Goal: Information Seeking & Learning: Find specific fact

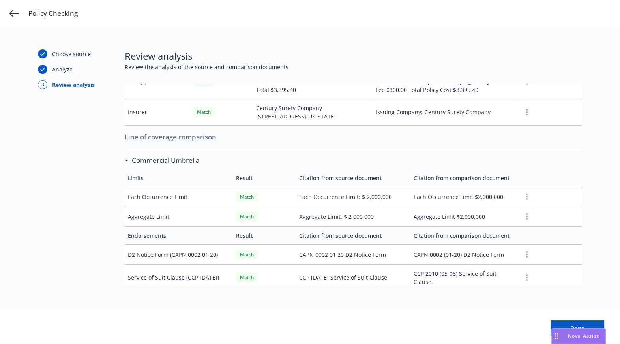
scroll to position [318, 0]
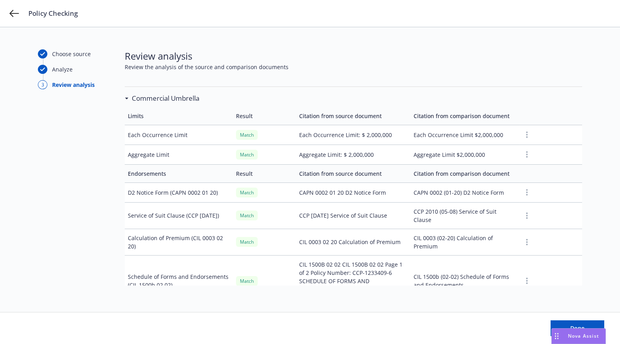
click at [441, 144] on td "Aggregate Limit $2,000,000" at bounding box center [464, 154] width 109 height 20
click at [349, 144] on td "Aggregate Limit: $ 2,000,000" at bounding box center [353, 154] width 114 height 20
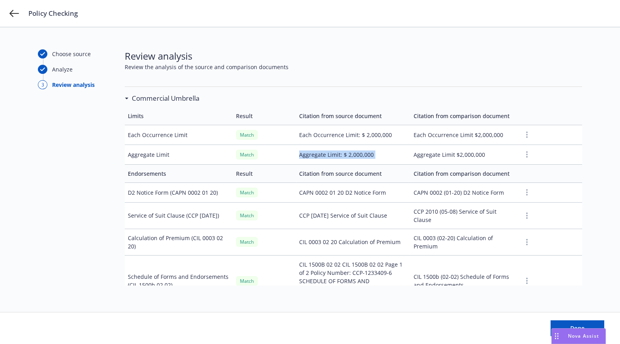
click at [349, 144] on td "Aggregate Limit: $ 2,000,000" at bounding box center [353, 154] width 114 height 20
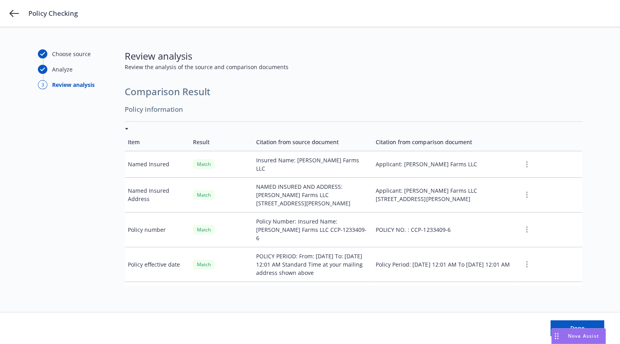
scroll to position [0, 0]
